Goal: Information Seeking & Learning: Learn about a topic

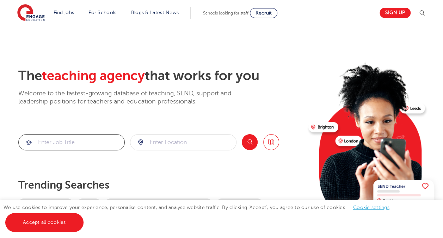
click at [101, 141] on input "search" at bounding box center [72, 142] width 106 height 16
type input "business studies teacher"
click at [161, 149] on input "search" at bounding box center [183, 142] width 106 height 16
type input "s"
click at [248, 144] on button "Search" at bounding box center [250, 142] width 16 height 16
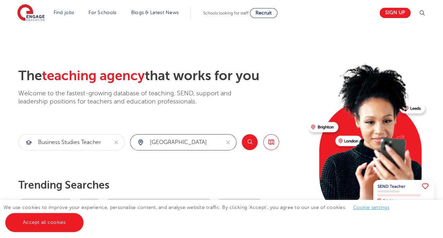
click at [178, 142] on input "berkshire" at bounding box center [175, 142] width 90 height 16
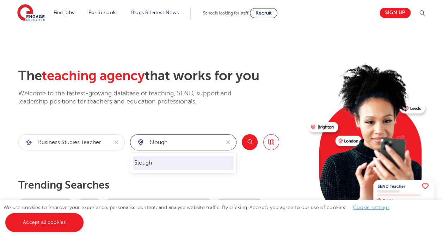
click at [178, 158] on li "Slough" at bounding box center [183, 162] width 101 height 14
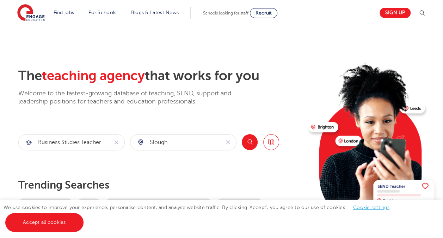
click at [251, 140] on button "Search" at bounding box center [250, 142] width 16 height 16
click at [180, 138] on input "Slough" at bounding box center [175, 142] width 90 height 16
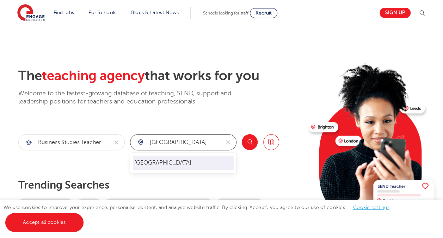
click at [180, 166] on li "[GEOGRAPHIC_DATA]" at bounding box center [183, 162] width 101 height 14
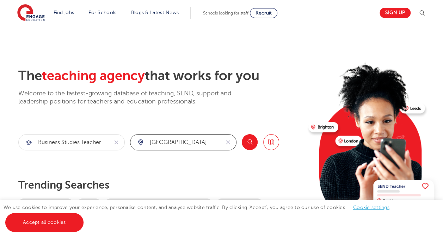
type input "[GEOGRAPHIC_DATA]"
click at [252, 141] on button "Search" at bounding box center [250, 142] width 16 height 16
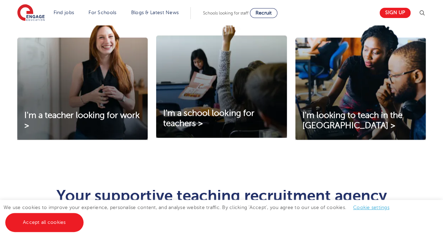
scroll to position [256, 0]
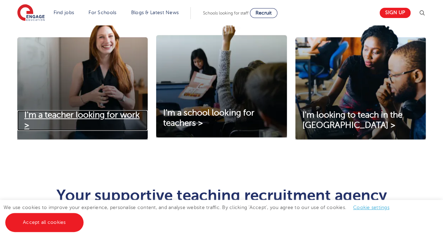
click at [61, 116] on span "I'm a teacher looking for work >" at bounding box center [81, 120] width 115 height 20
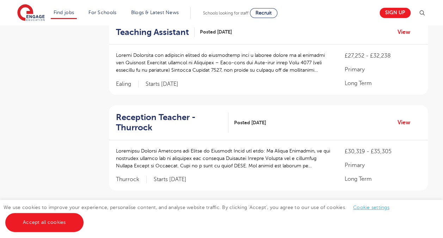
scroll to position [172, 0]
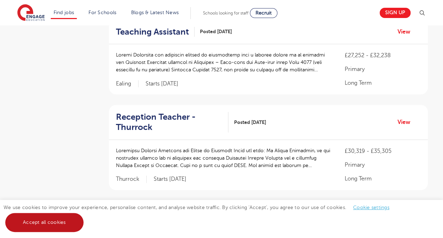
click at [67, 221] on link "Accept all cookies" at bounding box center [44, 222] width 78 height 19
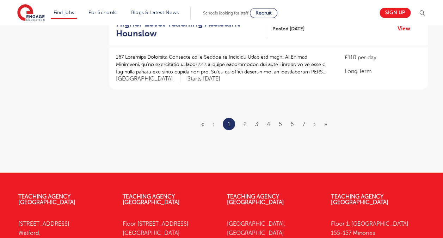
scroll to position [894, 0]
click at [244, 121] on link "2" at bounding box center [245, 124] width 3 height 6
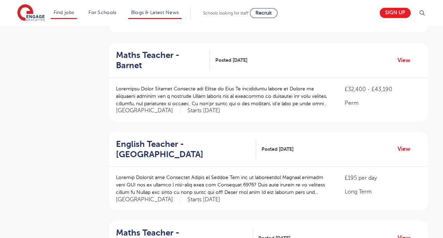
scroll to position [661, 0]
